Goal: Navigation & Orientation: Understand site structure

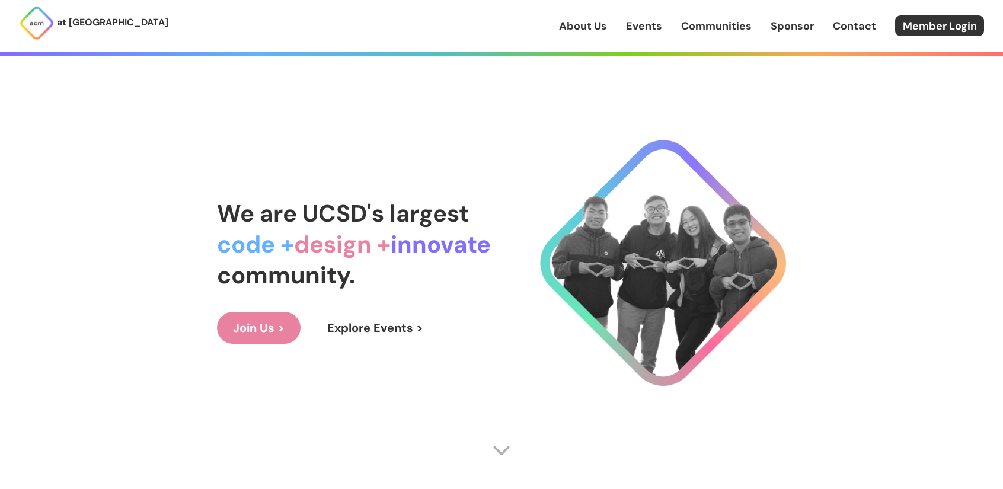
click at [704, 28] on link "Communities" at bounding box center [716, 25] width 71 height 15
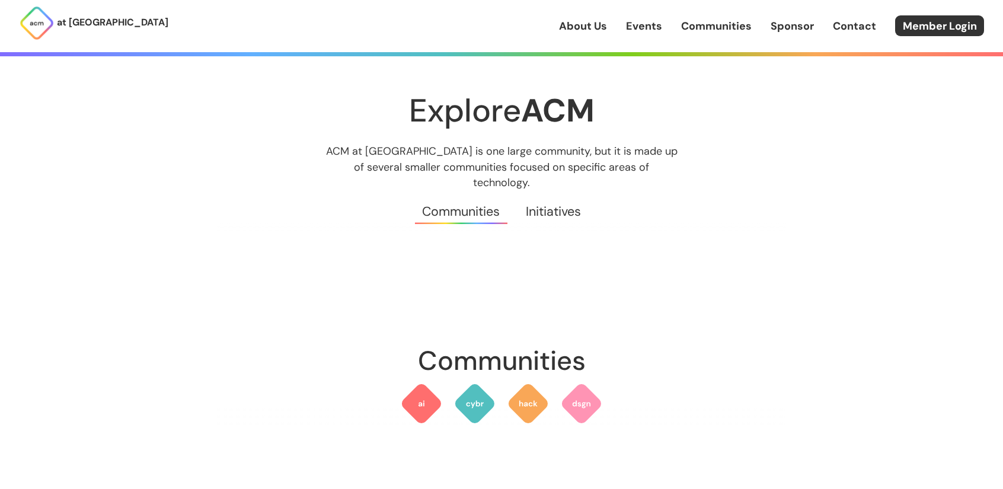
scroll to position [119, 0]
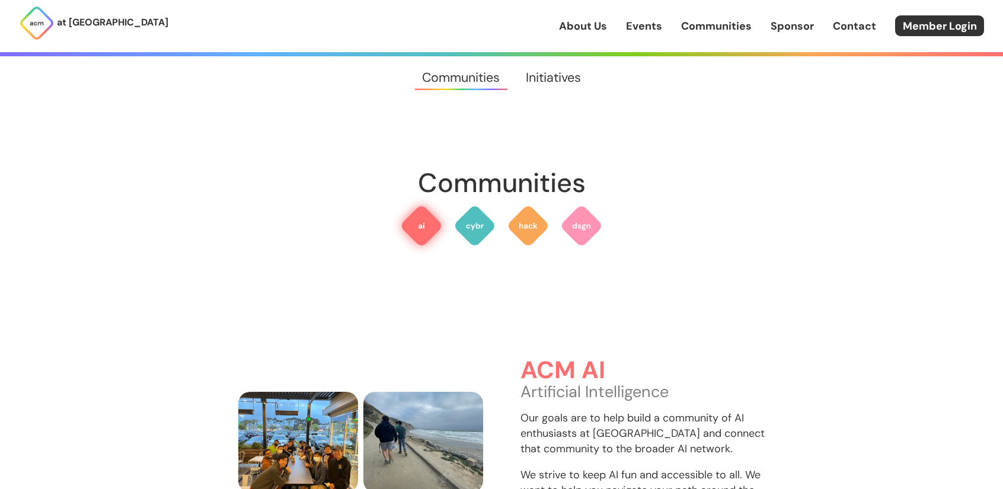
click at [407, 210] on img at bounding box center [421, 225] width 43 height 43
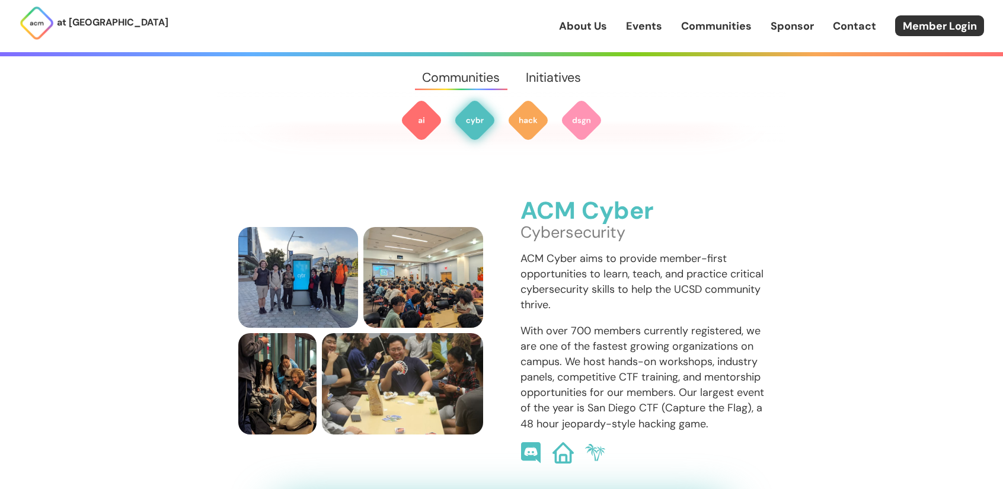
scroll to position [786, 0]
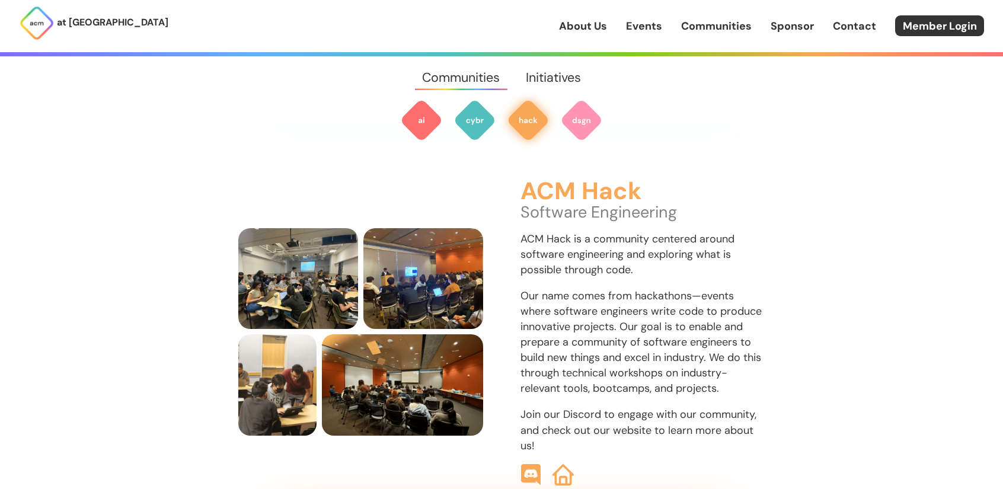
click at [563, 79] on link "Initiatives" at bounding box center [553, 77] width 81 height 43
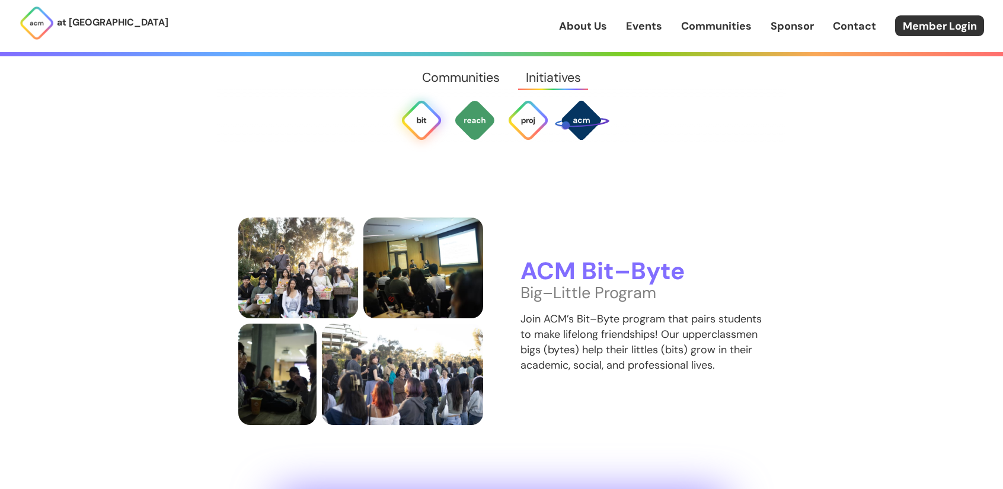
scroll to position [2299, 0]
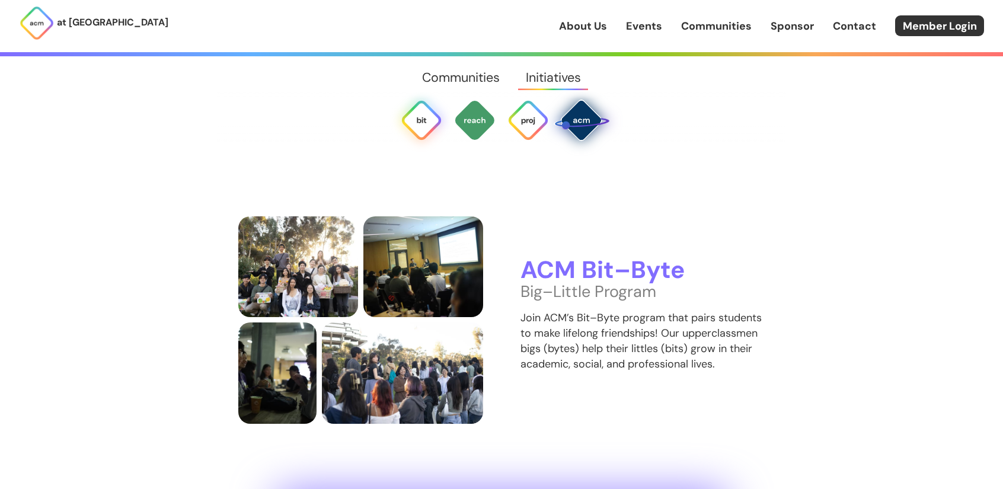
click at [599, 125] on img at bounding box center [581, 120] width 56 height 56
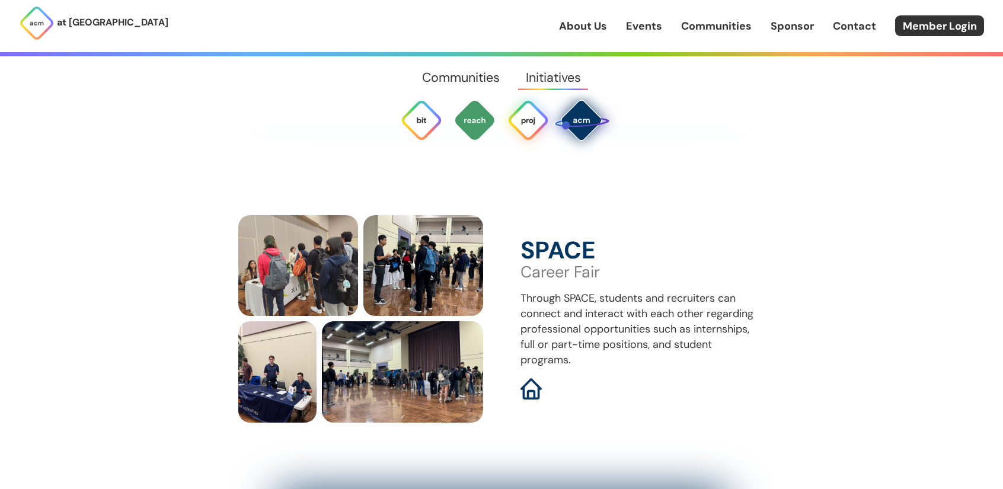
click at [544, 130] on img at bounding box center [528, 120] width 43 height 43
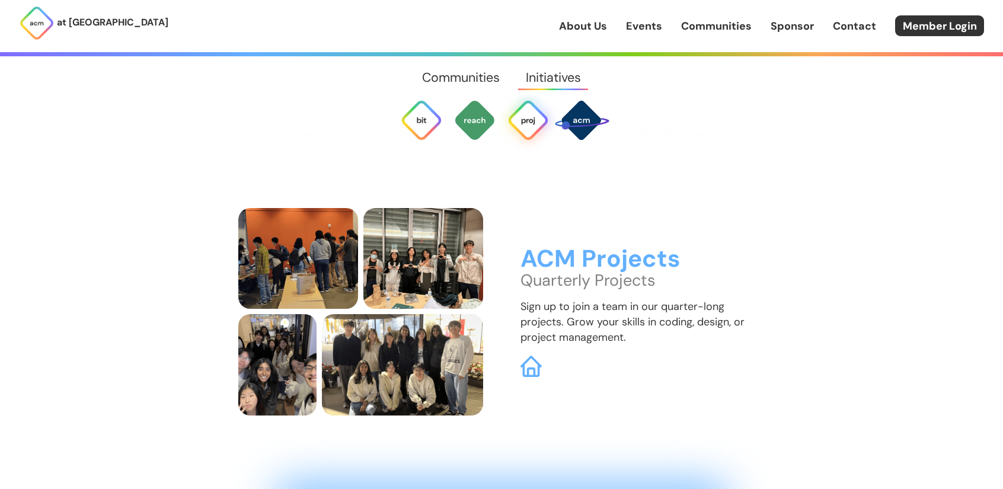
scroll to position [3165, 0]
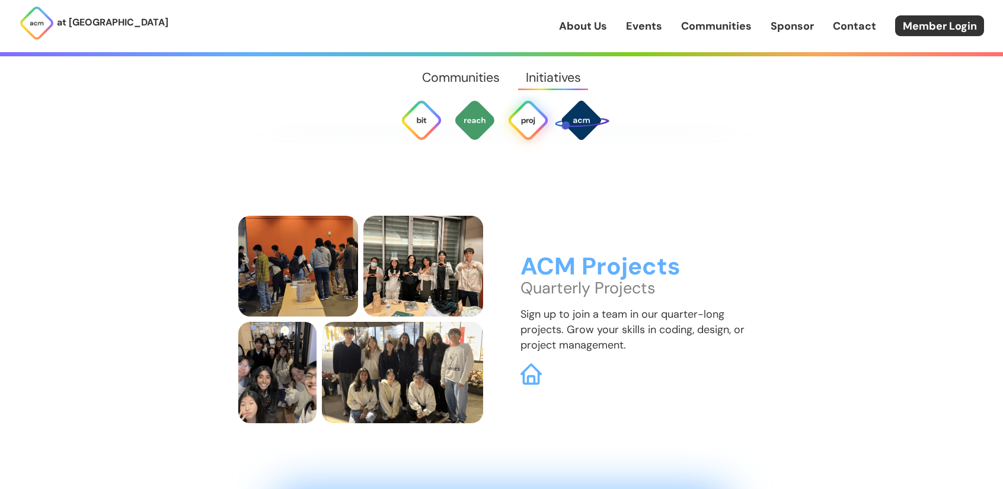
click at [498, 129] on nav at bounding box center [501, 98] width 569 height 85
click at [492, 130] on img at bounding box center [474, 120] width 43 height 43
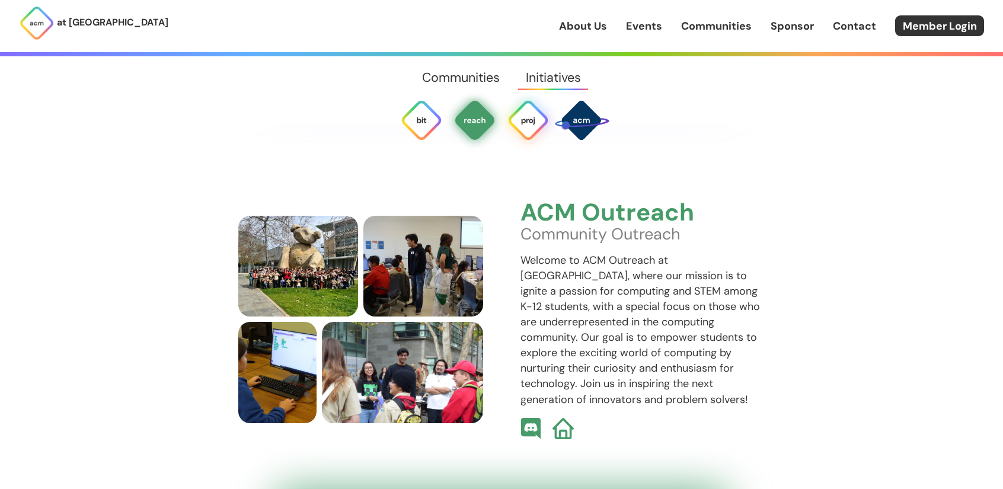
click at [511, 129] on img at bounding box center [528, 120] width 43 height 43
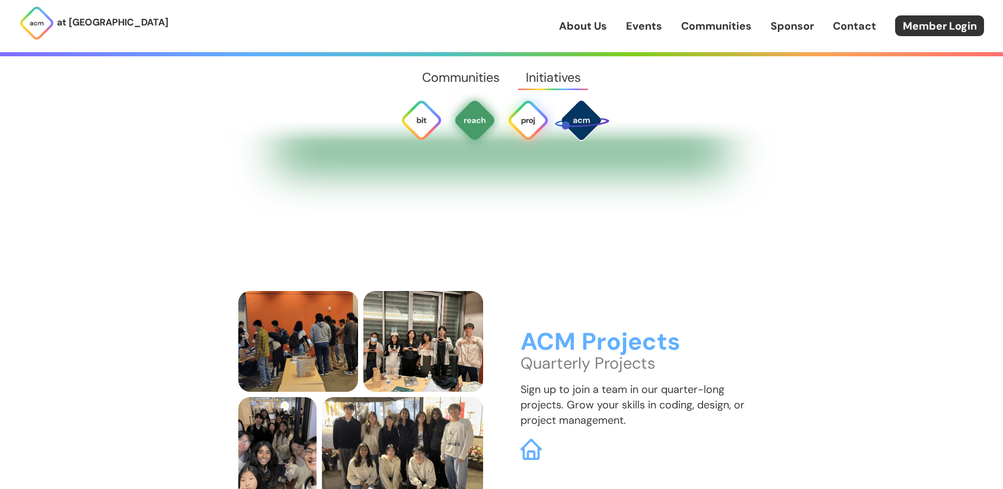
click at [522, 127] on img at bounding box center [528, 120] width 43 height 43
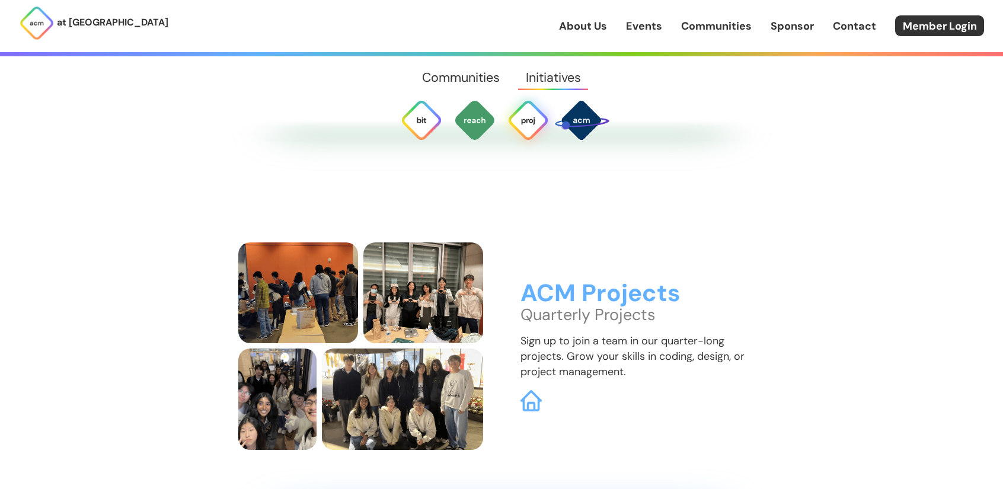
scroll to position [3165, 0]
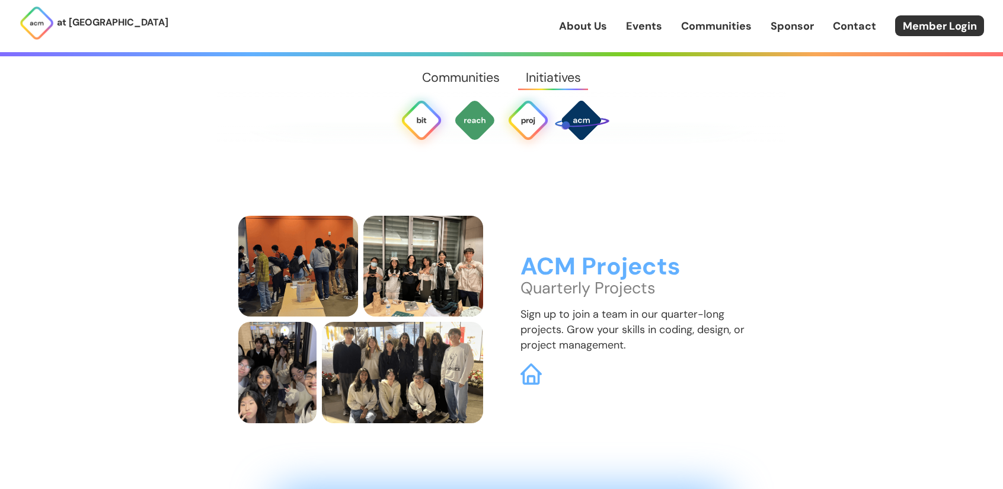
click at [421, 124] on img at bounding box center [421, 120] width 43 height 43
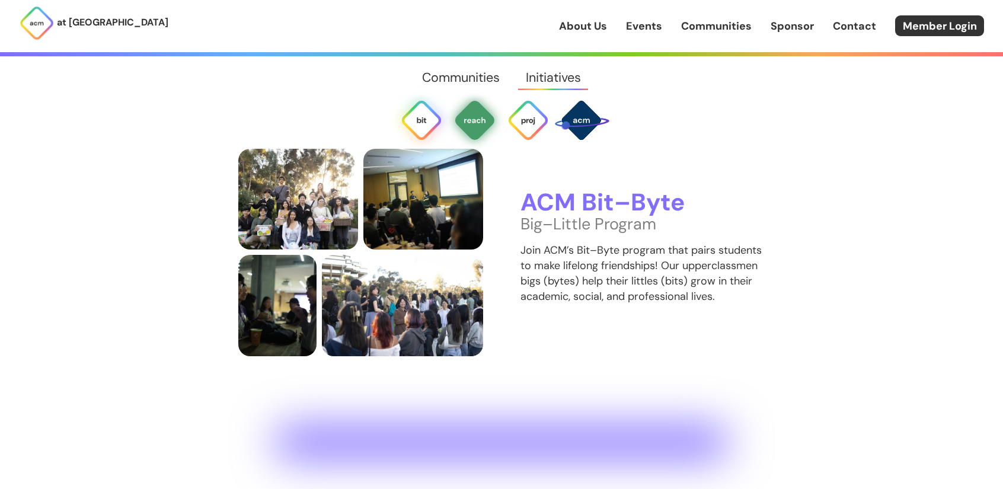
click at [481, 127] on img at bounding box center [474, 120] width 43 height 43
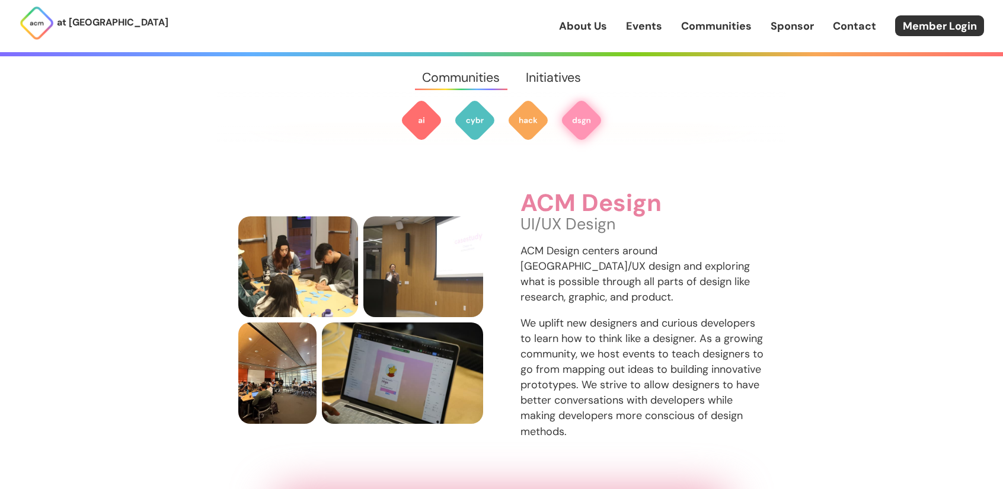
scroll to position [1675, 0]
